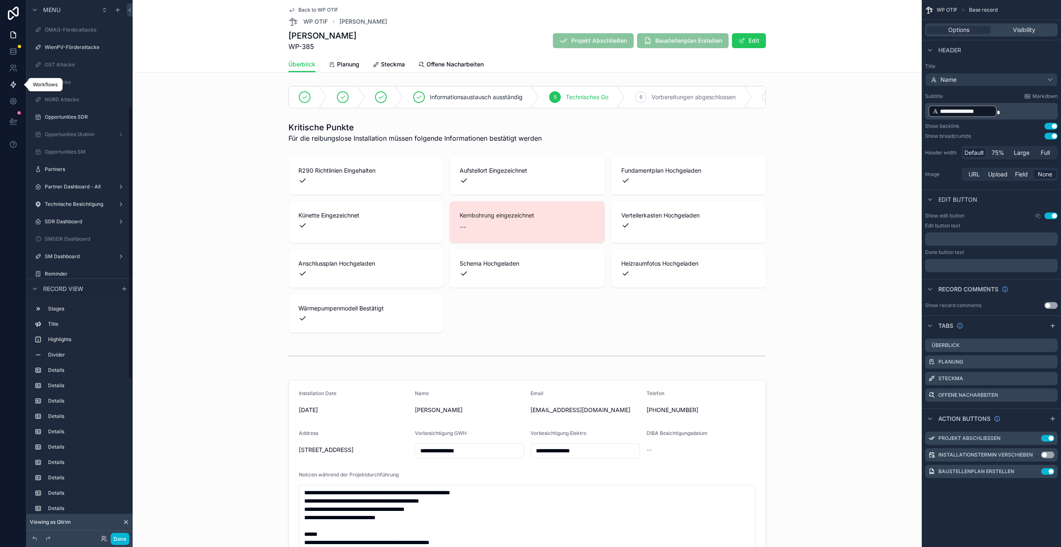
scroll to position [3370, 0]
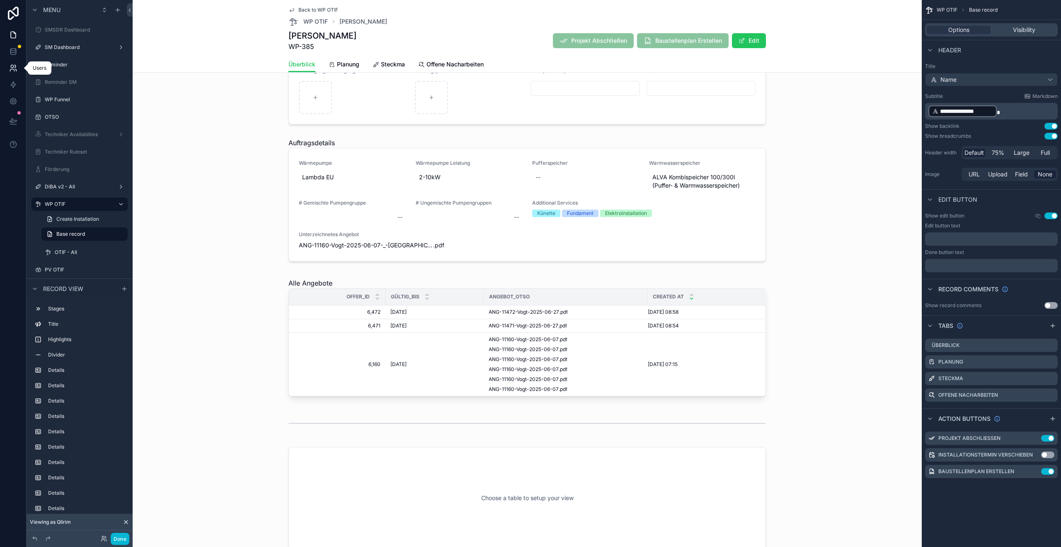
click at [6, 75] on link at bounding box center [13, 68] width 26 height 17
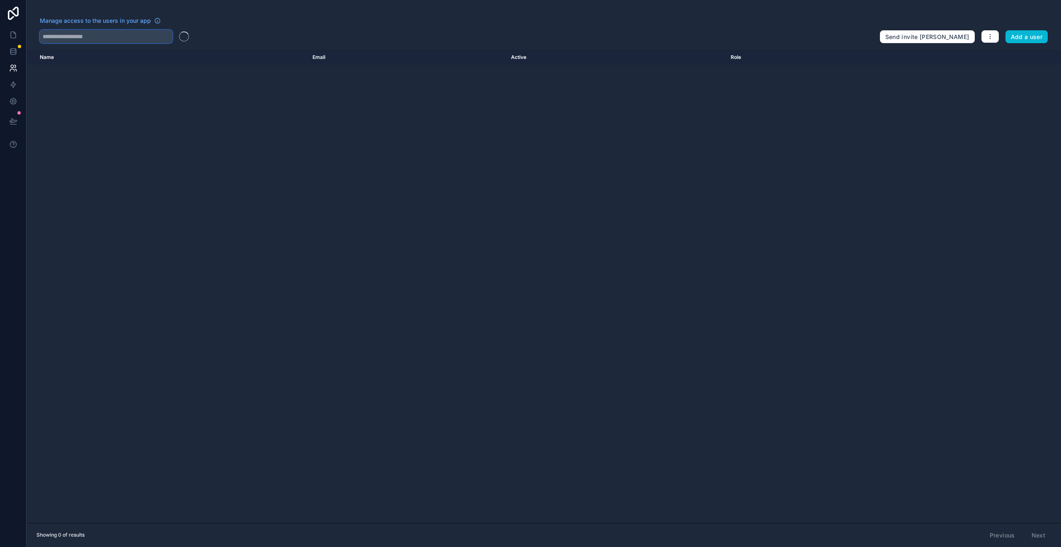
click at [67, 33] on input "text" at bounding box center [106, 36] width 133 height 13
type input "********"
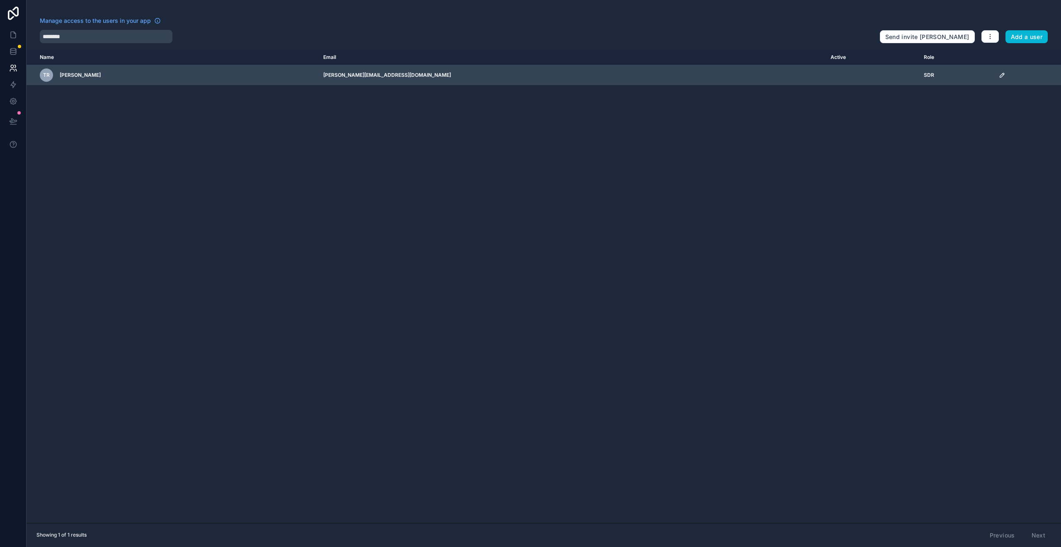
click at [999, 76] on icon "scrollable content" at bounding box center [1002, 75] width 7 height 7
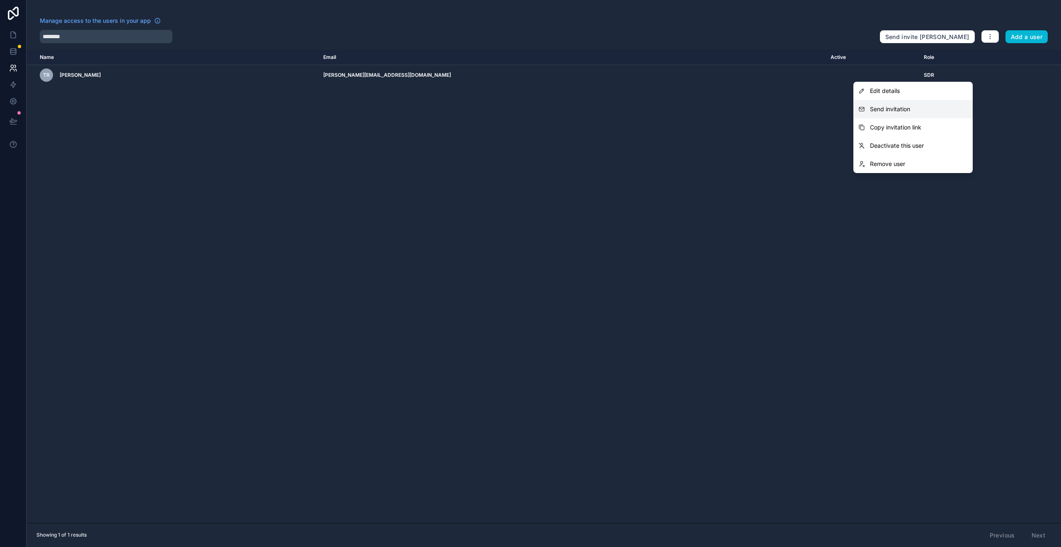
click at [911, 107] on span "Send invitation" at bounding box center [890, 109] width 40 height 8
